Goal: Information Seeking & Learning: Learn about a topic

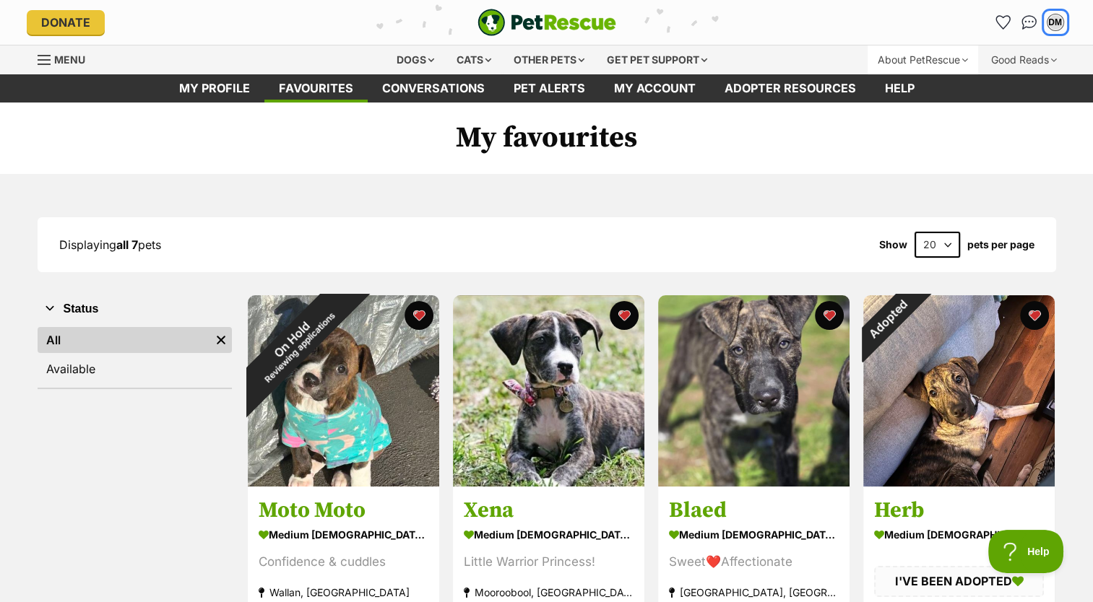
drag, startPoint x: 1057, startPoint y: 17, endPoint x: 921, endPoint y: 56, distance: 141.3
click at [921, 56] on header "Donate PetRescue home DM My account DM Deb Mohr Edit profile Log out Pet alerts…" at bounding box center [546, 37] width 1093 height 74
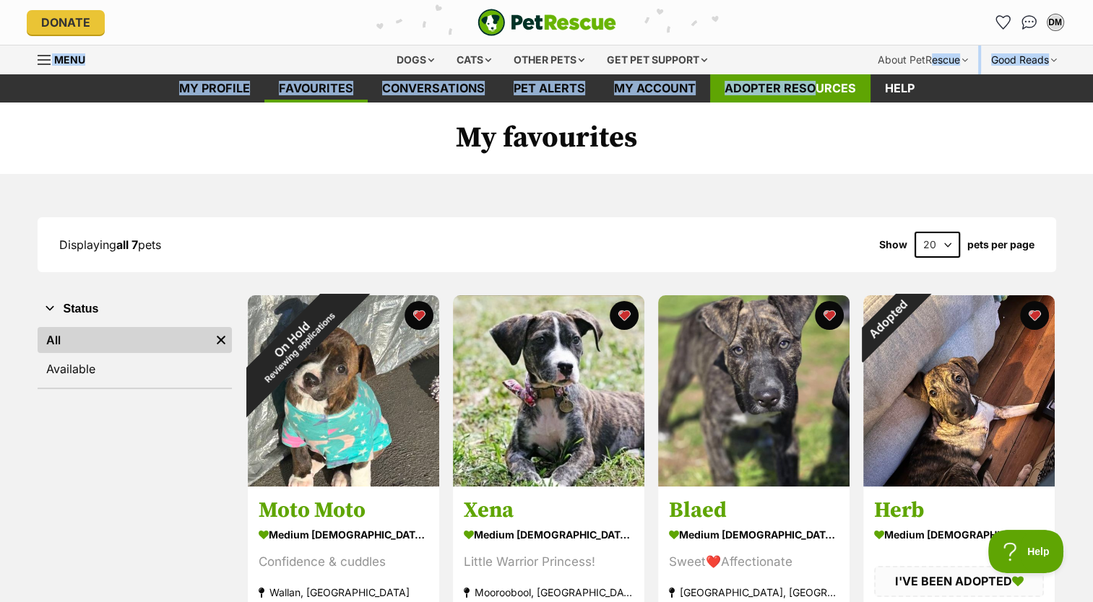
drag, startPoint x: 921, startPoint y: 56, endPoint x: 810, endPoint y: 76, distance: 112.9
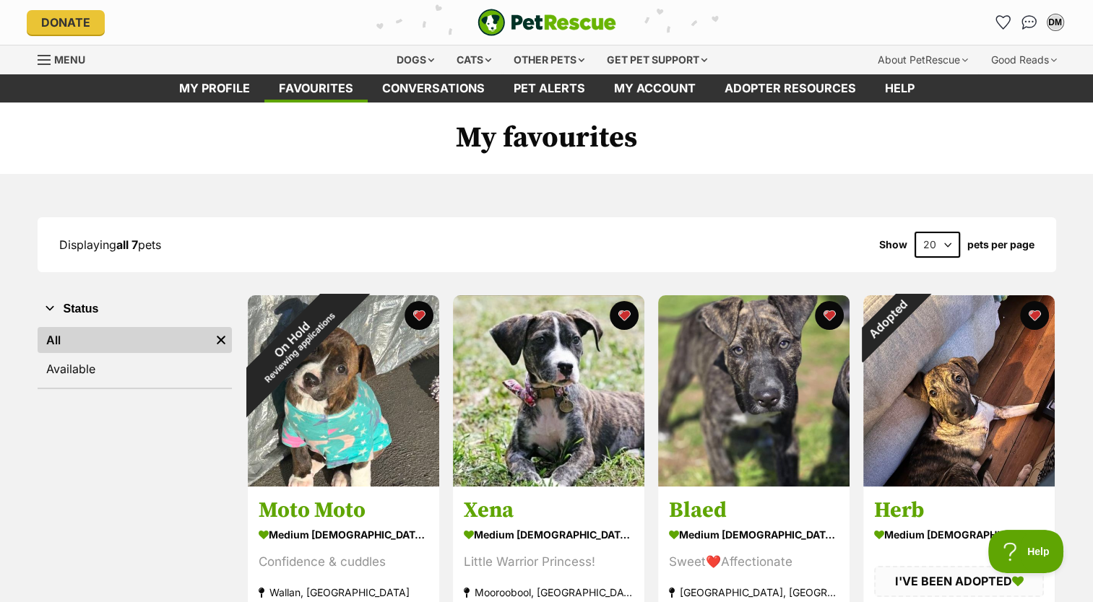
drag, startPoint x: 818, startPoint y: 129, endPoint x: 926, endPoint y: 105, distance: 110.1
click at [926, 105] on h1 "My favourites" at bounding box center [546, 139] width 1093 height 72
drag, startPoint x: 936, startPoint y: 70, endPoint x: 1030, endPoint y: 38, distance: 99.1
click at [1030, 38] on header "Donate PetRescue home DM My account DM Deb Mohr Edit profile Log out Pet alerts…" at bounding box center [546, 37] width 1093 height 74
drag, startPoint x: 1030, startPoint y: 38, endPoint x: 948, endPoint y: 188, distance: 170.7
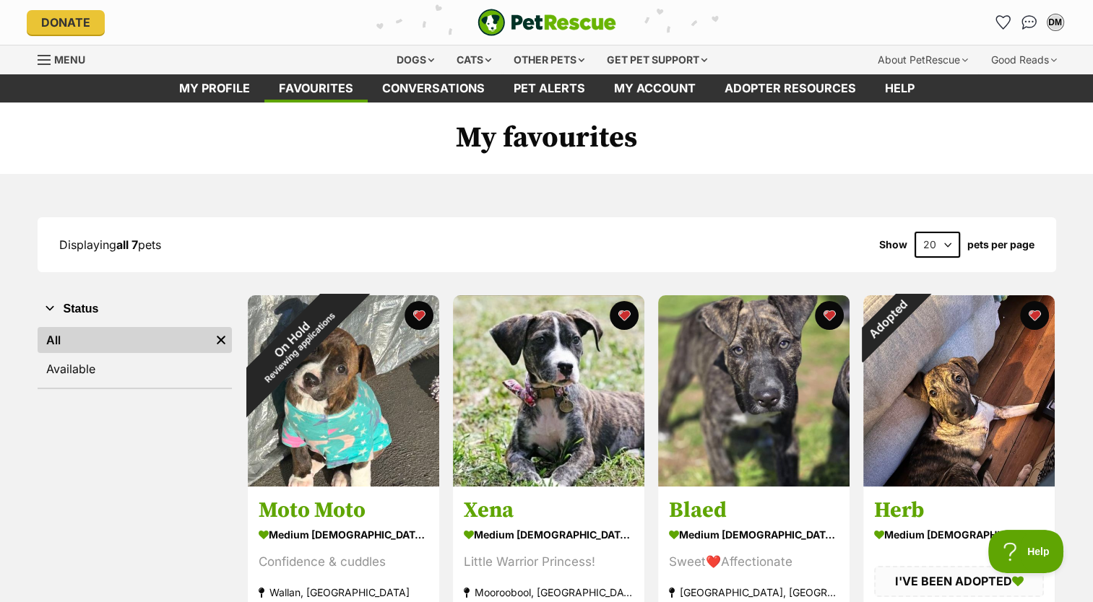
click at [948, 188] on div "Displaying all 7 pets Show 20 40 60 pets per page Visit PetRescue TV (external …" at bounding box center [546, 601] width 1093 height 855
drag, startPoint x: 948, startPoint y: 188, endPoint x: 1027, endPoint y: 110, distance: 110.8
drag, startPoint x: 1027, startPoint y: 110, endPoint x: 964, endPoint y: 126, distance: 64.1
click at [964, 126] on h1 "My favourites" at bounding box center [546, 139] width 1093 height 72
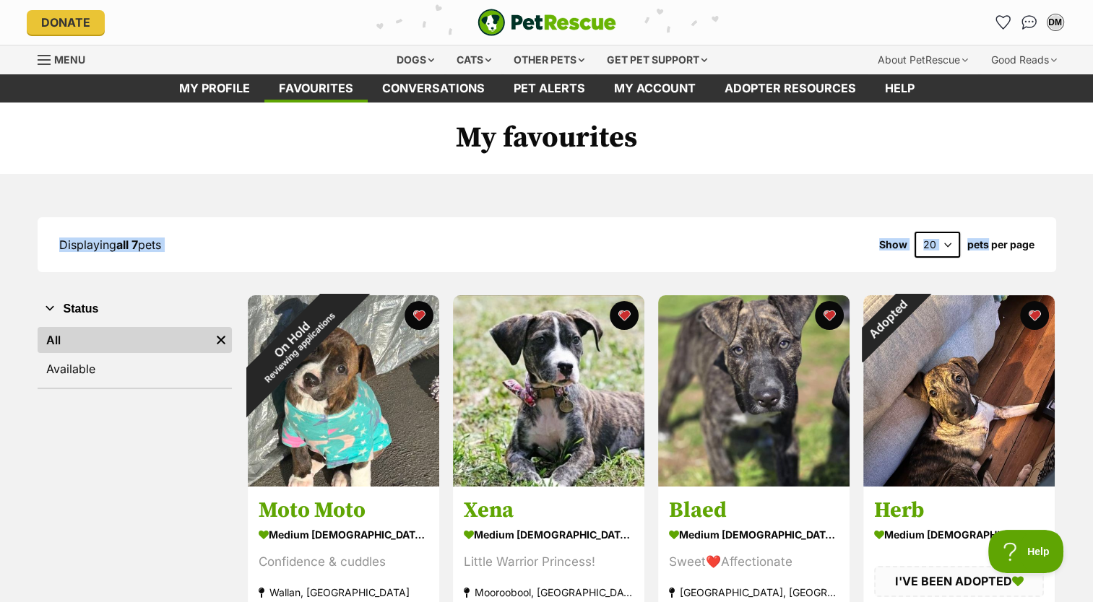
click at [964, 126] on h1 "My favourites" at bounding box center [546, 139] width 1093 height 72
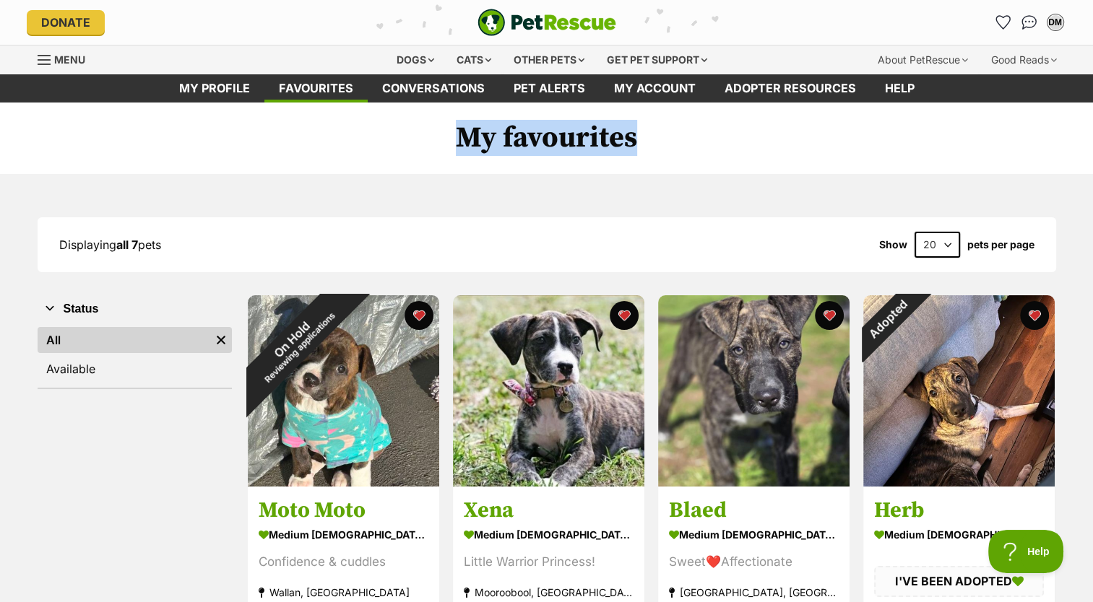
click at [964, 126] on h1 "My favourites" at bounding box center [546, 139] width 1093 height 72
drag, startPoint x: 964, startPoint y: 126, endPoint x: 1051, endPoint y: 143, distance: 88.4
click at [1051, 143] on h1 "My favourites" at bounding box center [546, 139] width 1093 height 72
click at [1051, 68] on div "Good Reads" at bounding box center [1024, 60] width 86 height 29
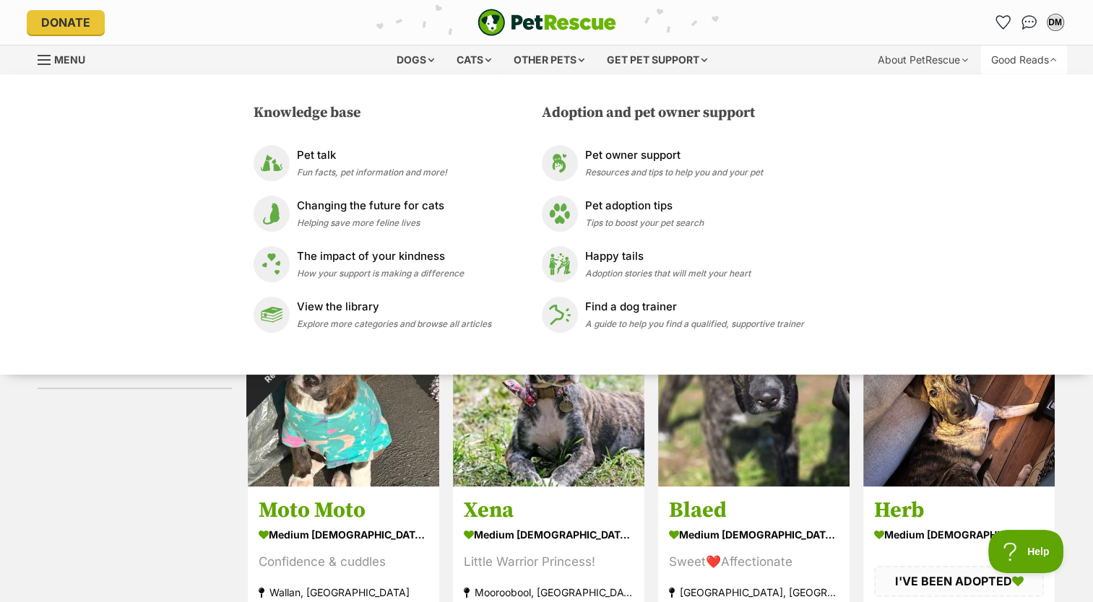
click at [1051, 68] on div "Good Reads" at bounding box center [1024, 60] width 86 height 29
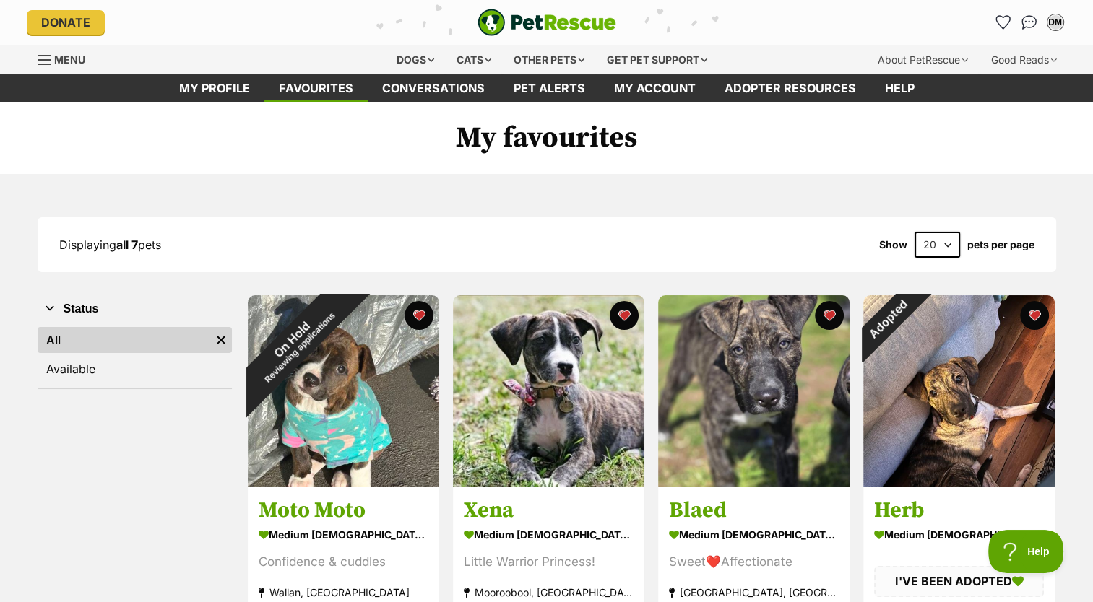
click at [967, 147] on h1 "My favourites" at bounding box center [546, 139] width 1093 height 72
click at [1026, 285] on div "Displaying all 7 pets Show 20 40 60 pets per page Visit PetRescue TV (external …" at bounding box center [547, 601] width 1062 height 769
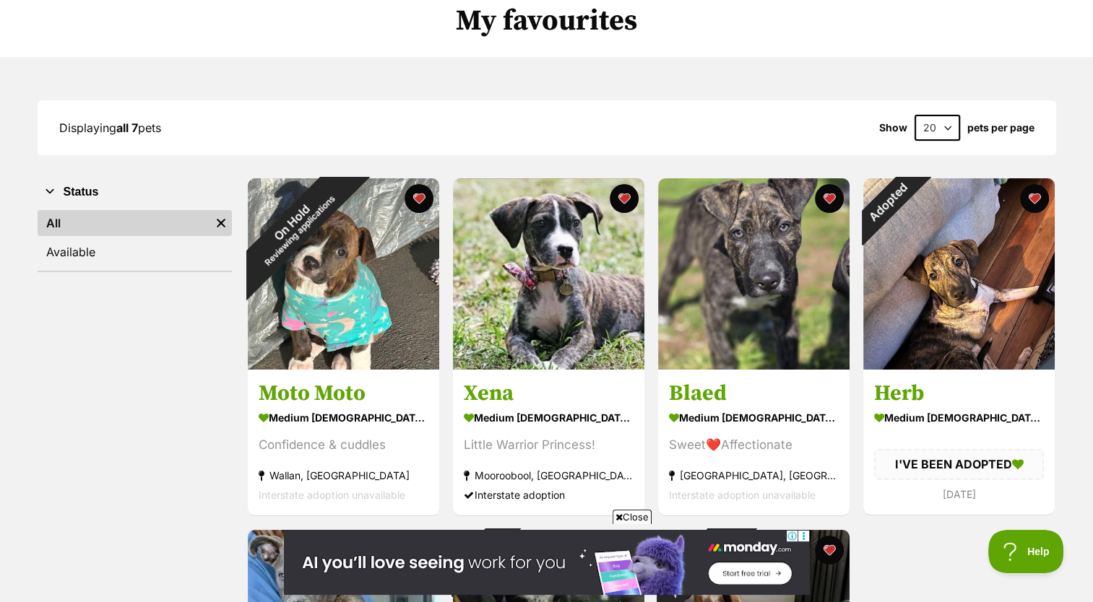
scroll to position [118, 0]
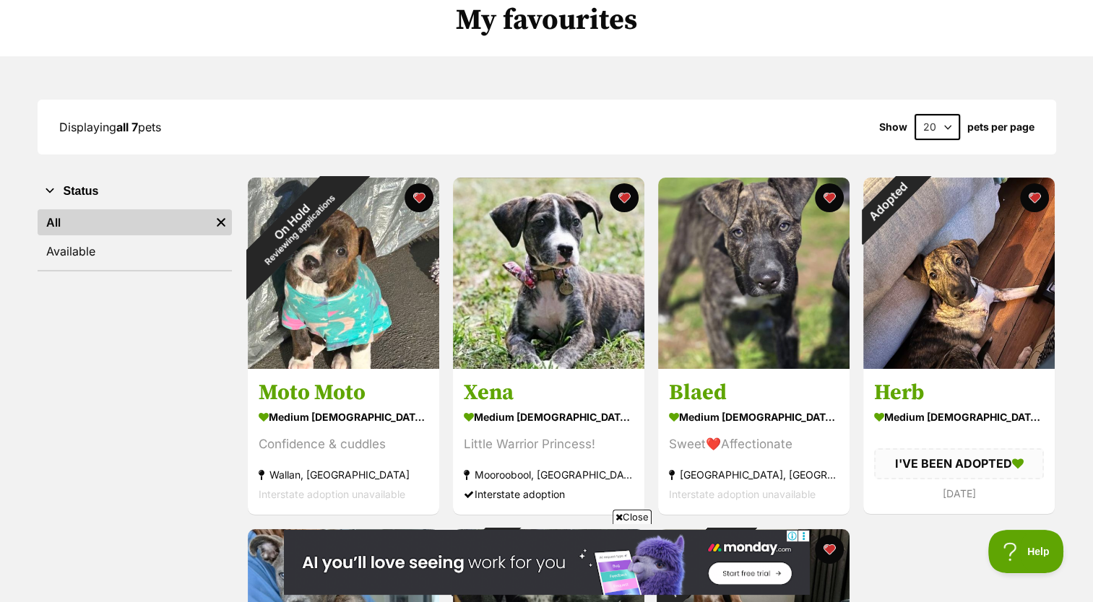
click at [861, 34] on h1 "My favourites" at bounding box center [546, 21] width 1093 height 72
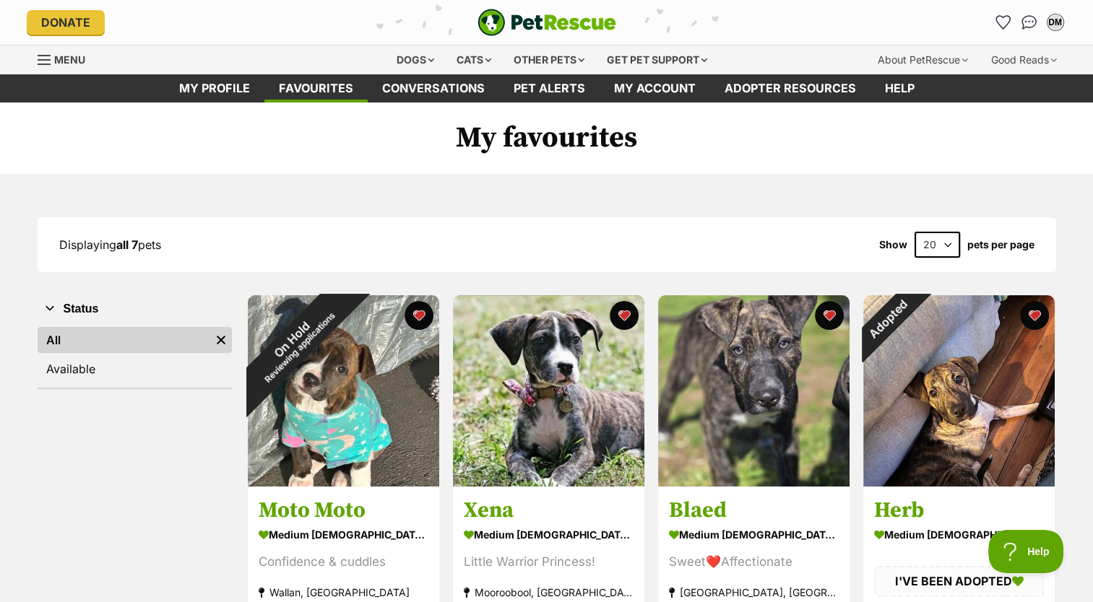
scroll to position [0, 0]
click at [416, 49] on div "Dogs" at bounding box center [415, 60] width 58 height 29
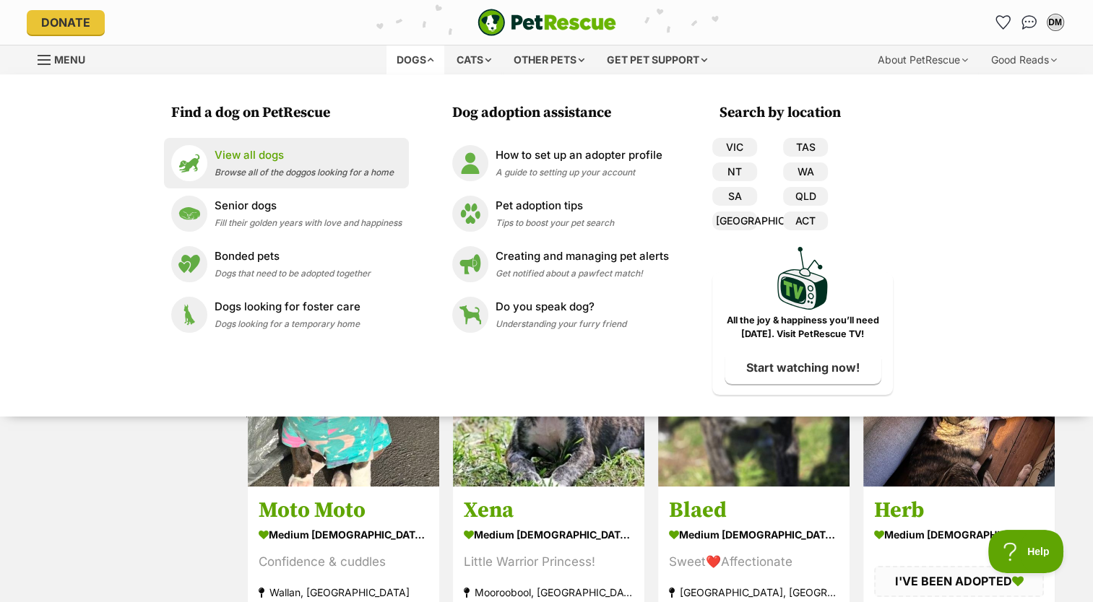
click at [277, 170] on span "Browse all of the doggos looking for a home" at bounding box center [304, 172] width 179 height 11
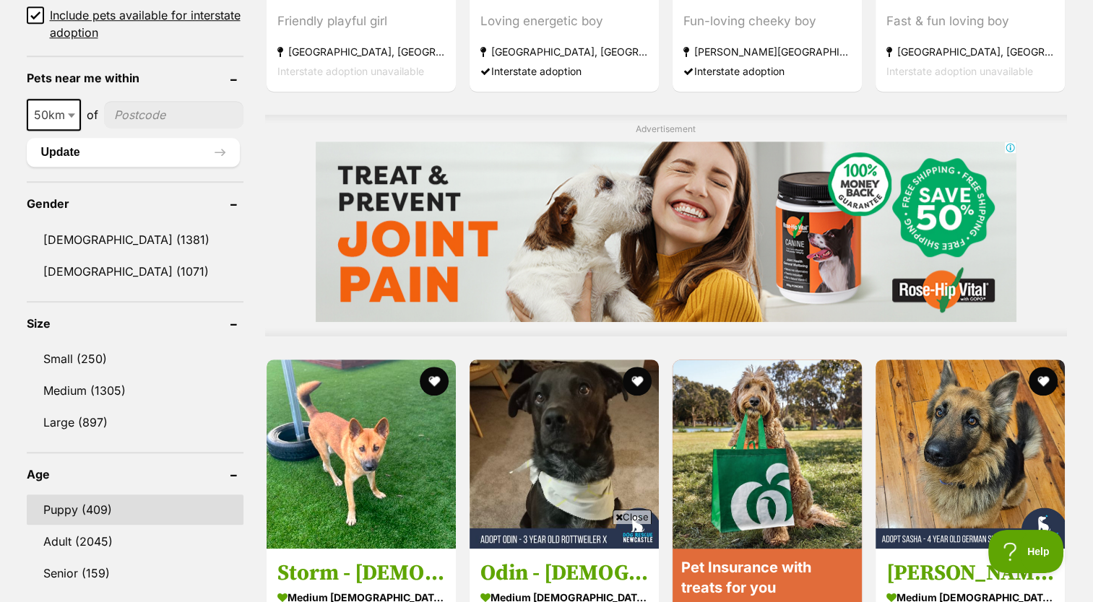
click at [108, 507] on link "Puppy (409)" at bounding box center [135, 510] width 217 height 30
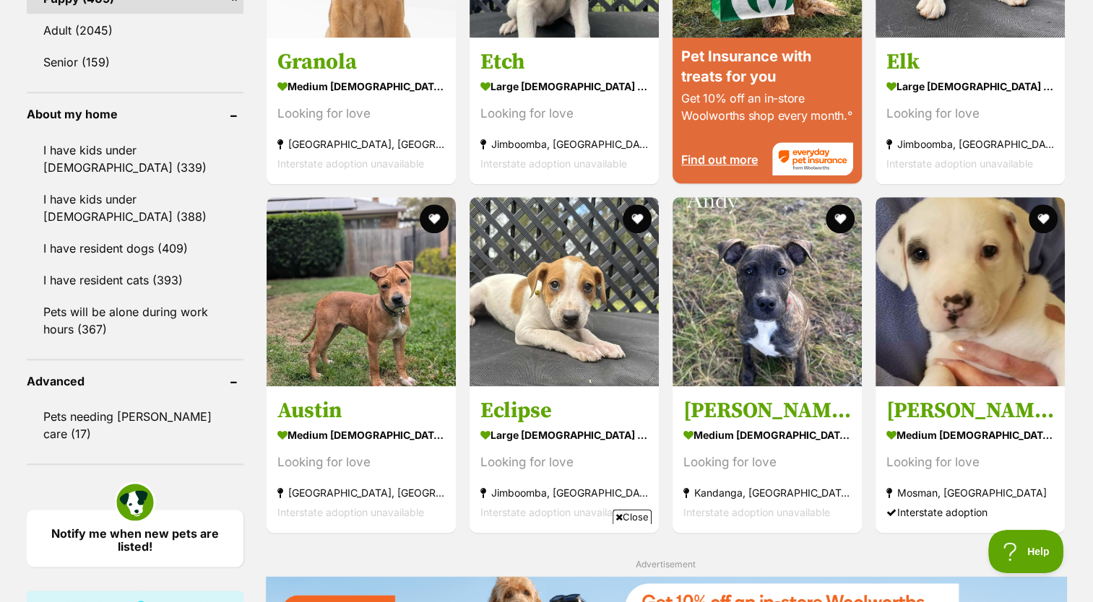
scroll to position [1579, 0]
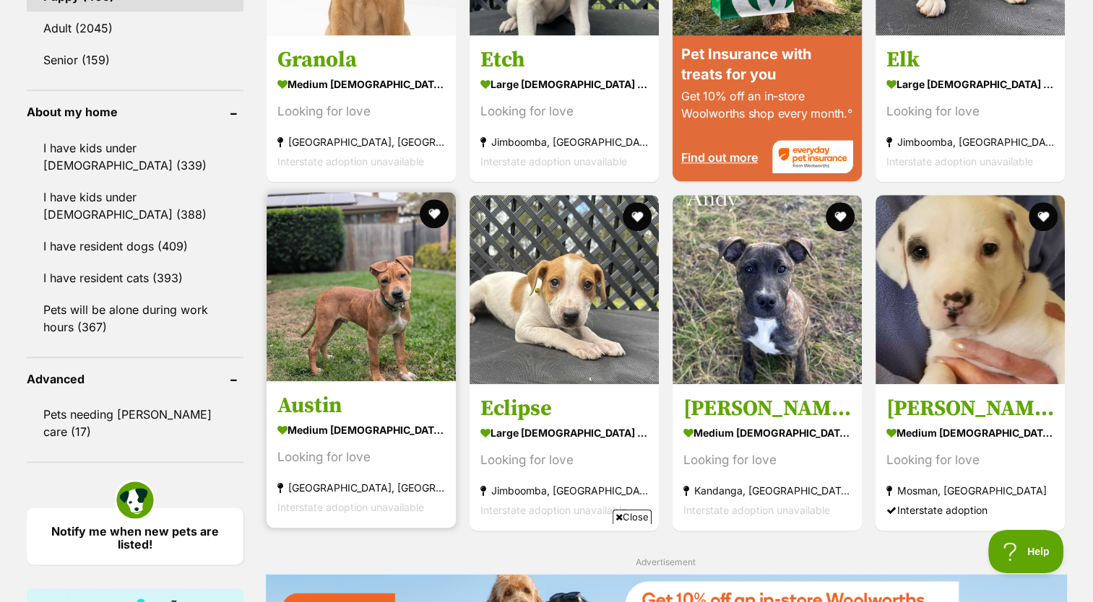
click at [368, 441] on strong "medium [DEMOGRAPHIC_DATA] Dog" at bounding box center [361, 430] width 168 height 21
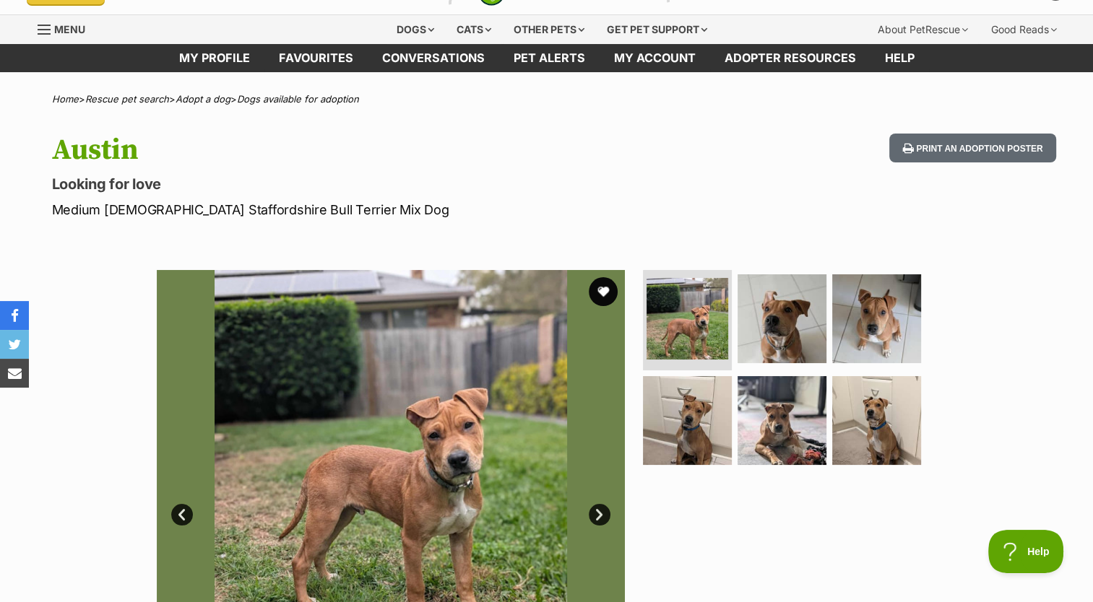
scroll to position [31, 0]
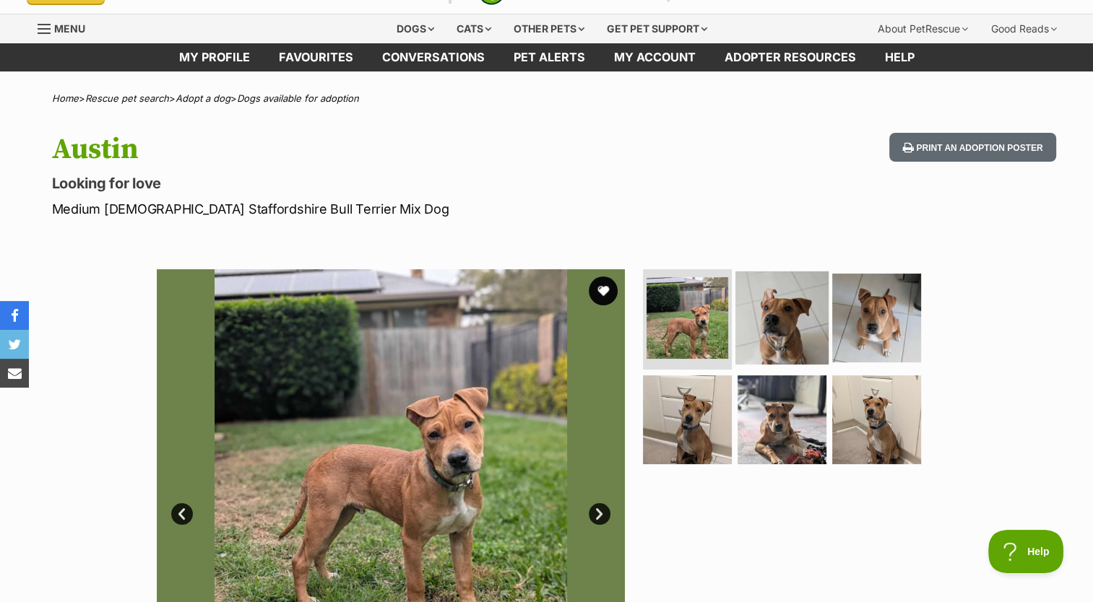
click at [792, 328] on img at bounding box center [781, 317] width 93 height 93
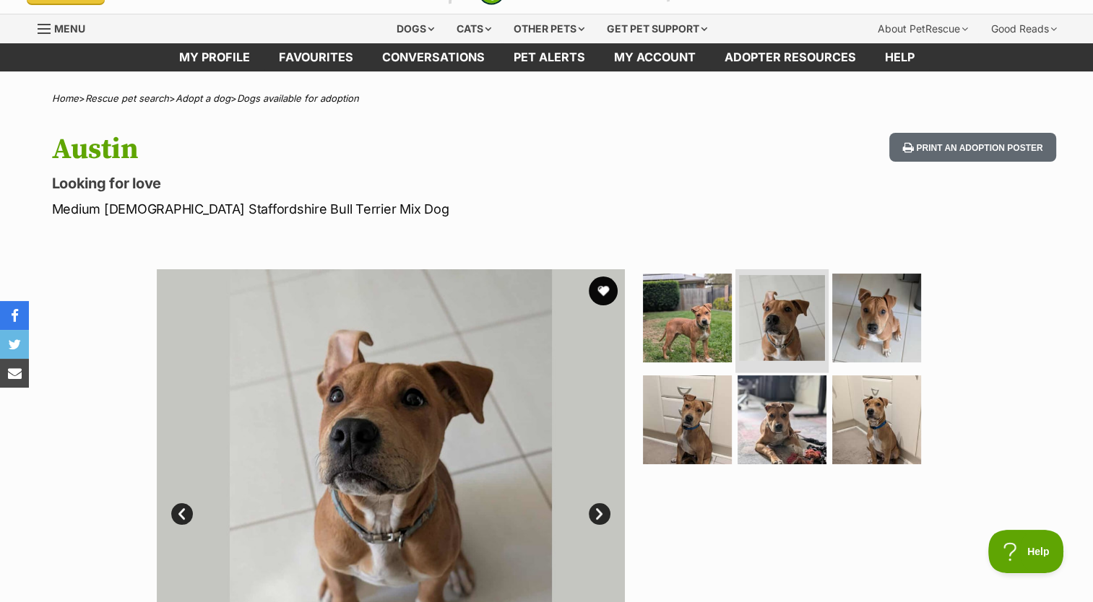
scroll to position [0, 0]
click at [892, 351] on img at bounding box center [876, 317] width 93 height 93
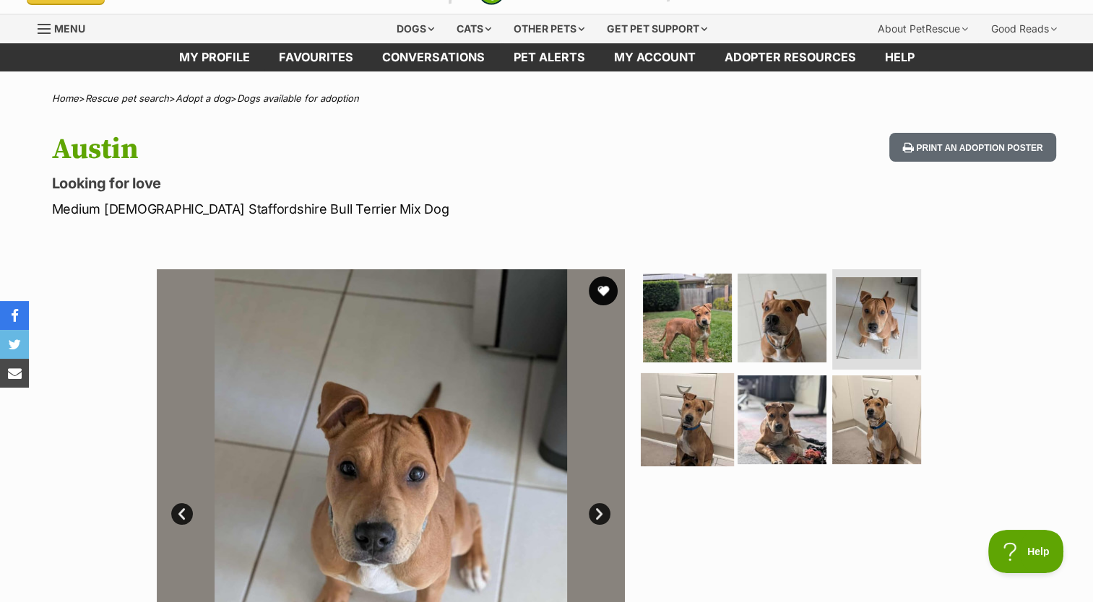
click at [709, 426] on img at bounding box center [687, 419] width 93 height 93
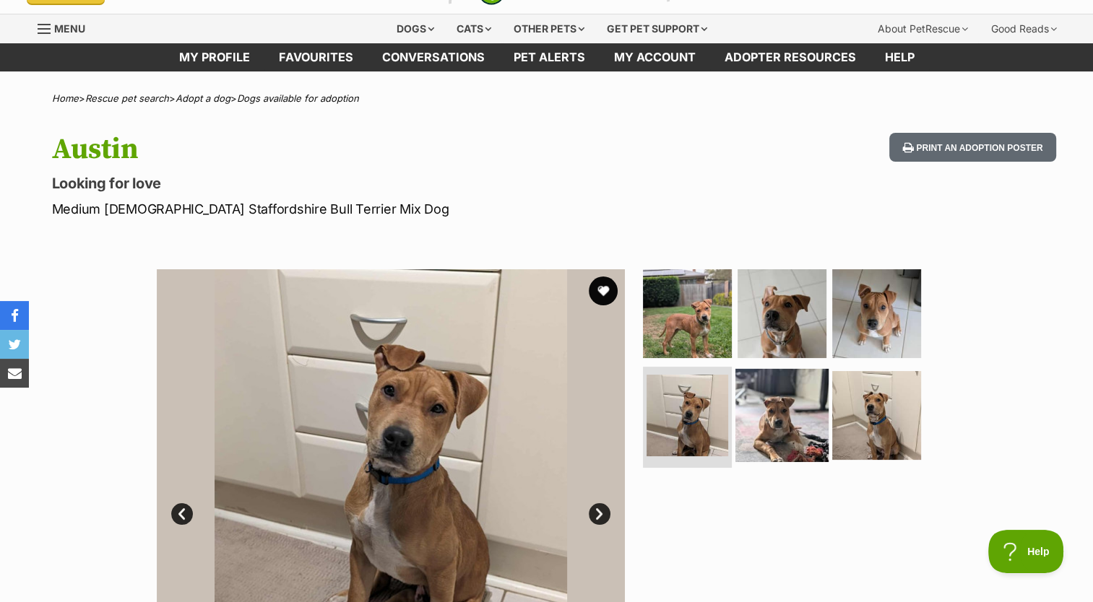
click at [789, 443] on img at bounding box center [781, 415] width 93 height 93
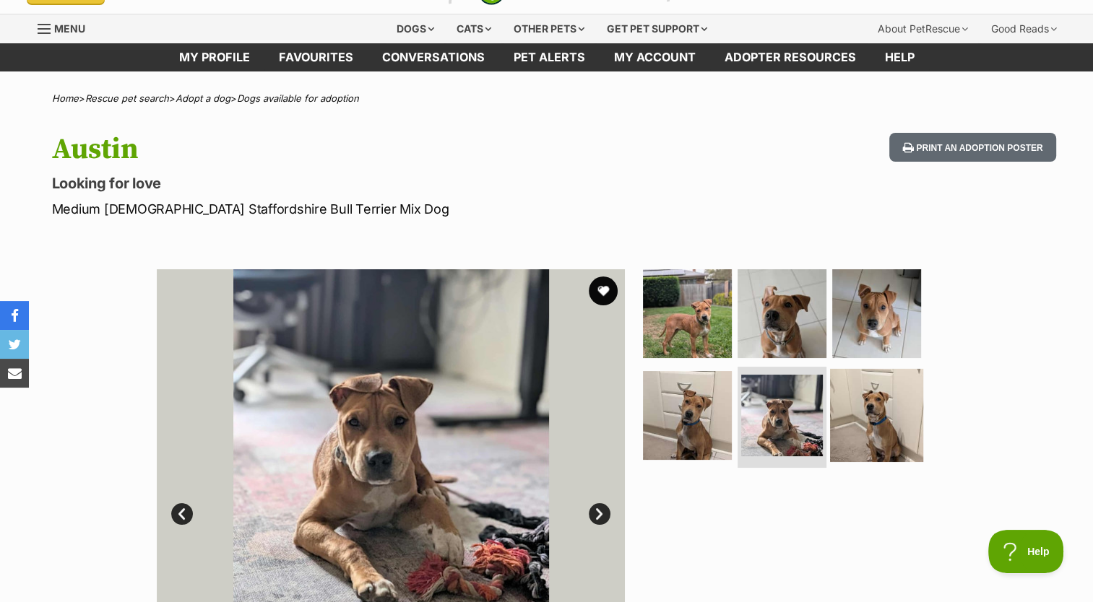
click at [865, 425] on img at bounding box center [876, 415] width 93 height 93
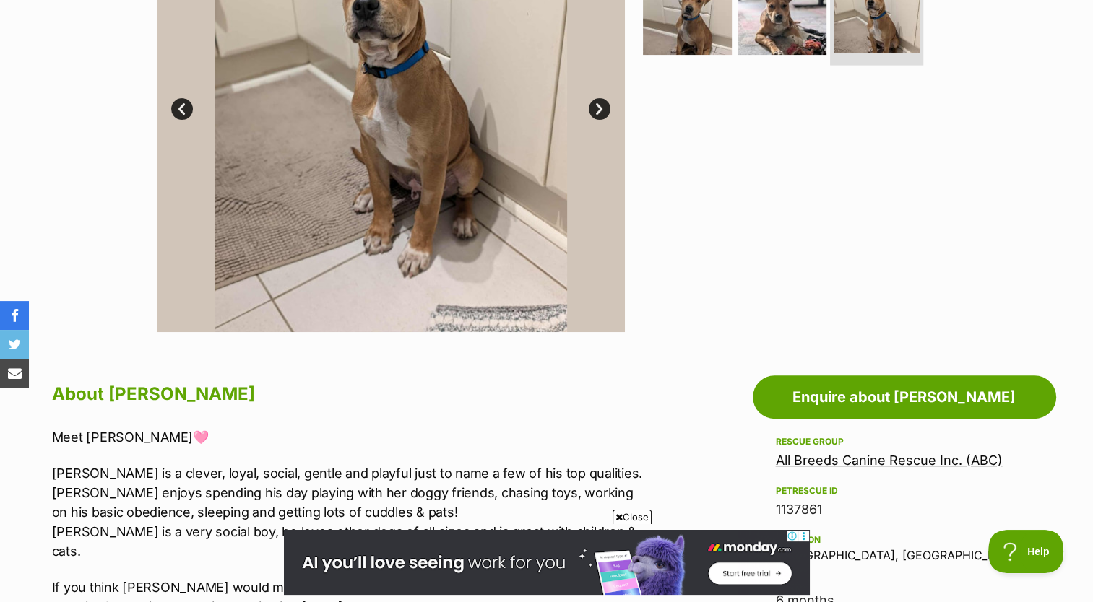
scroll to position [436, 0]
